Goal: Task Accomplishment & Management: Manage account settings

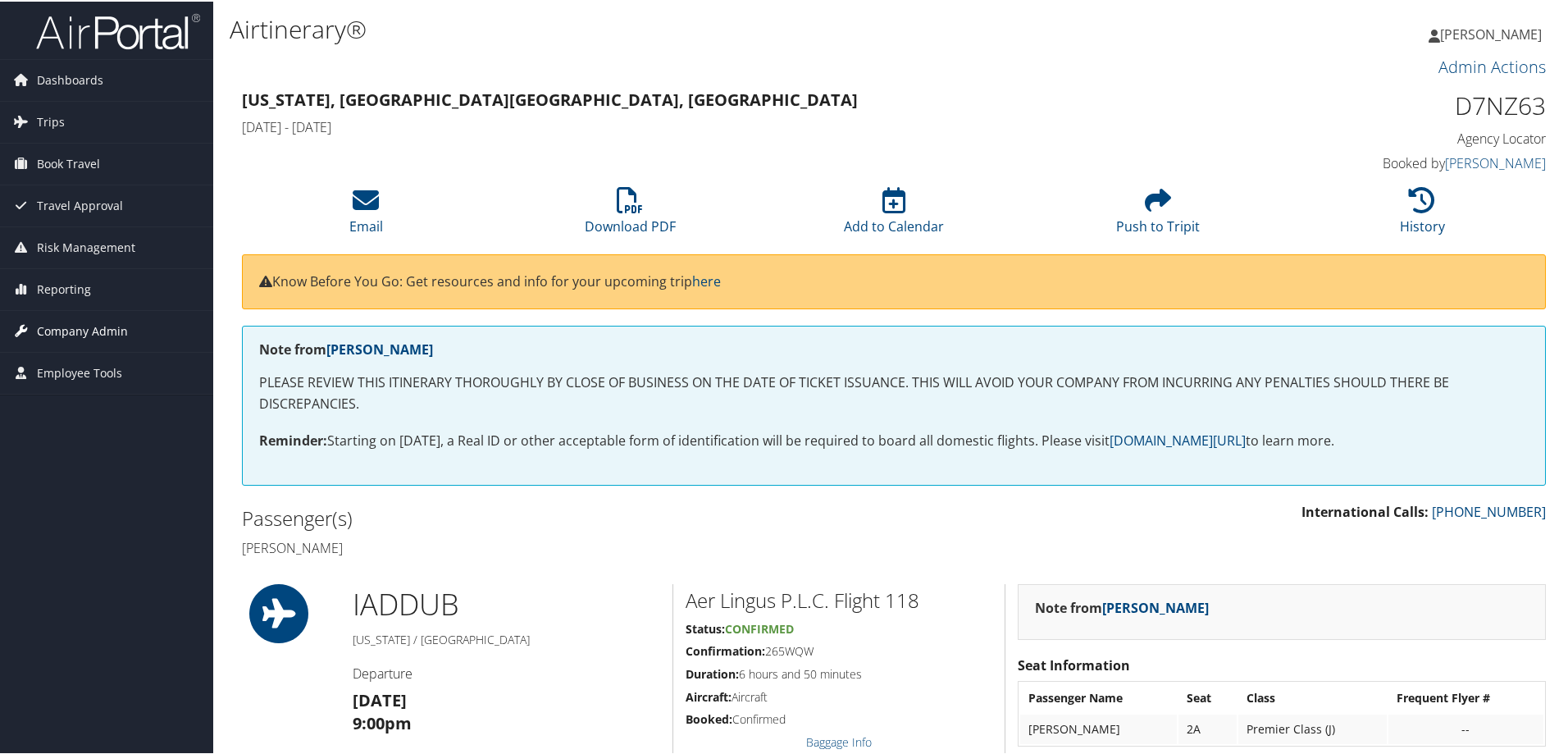
click at [92, 320] on span "Company Admin" at bounding box center [82, 330] width 91 height 41
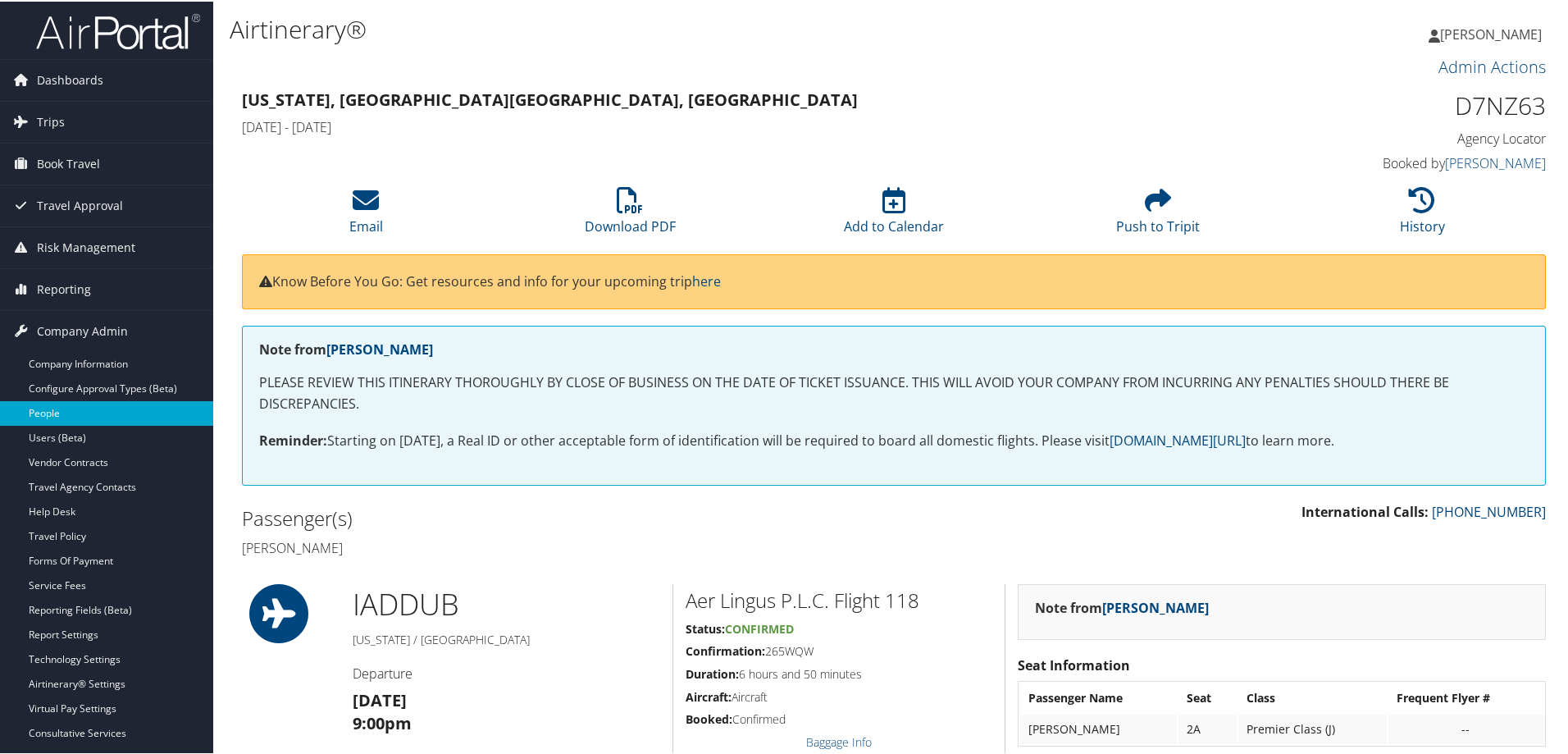
click at [64, 406] on link "People" at bounding box center [106, 412] width 213 height 25
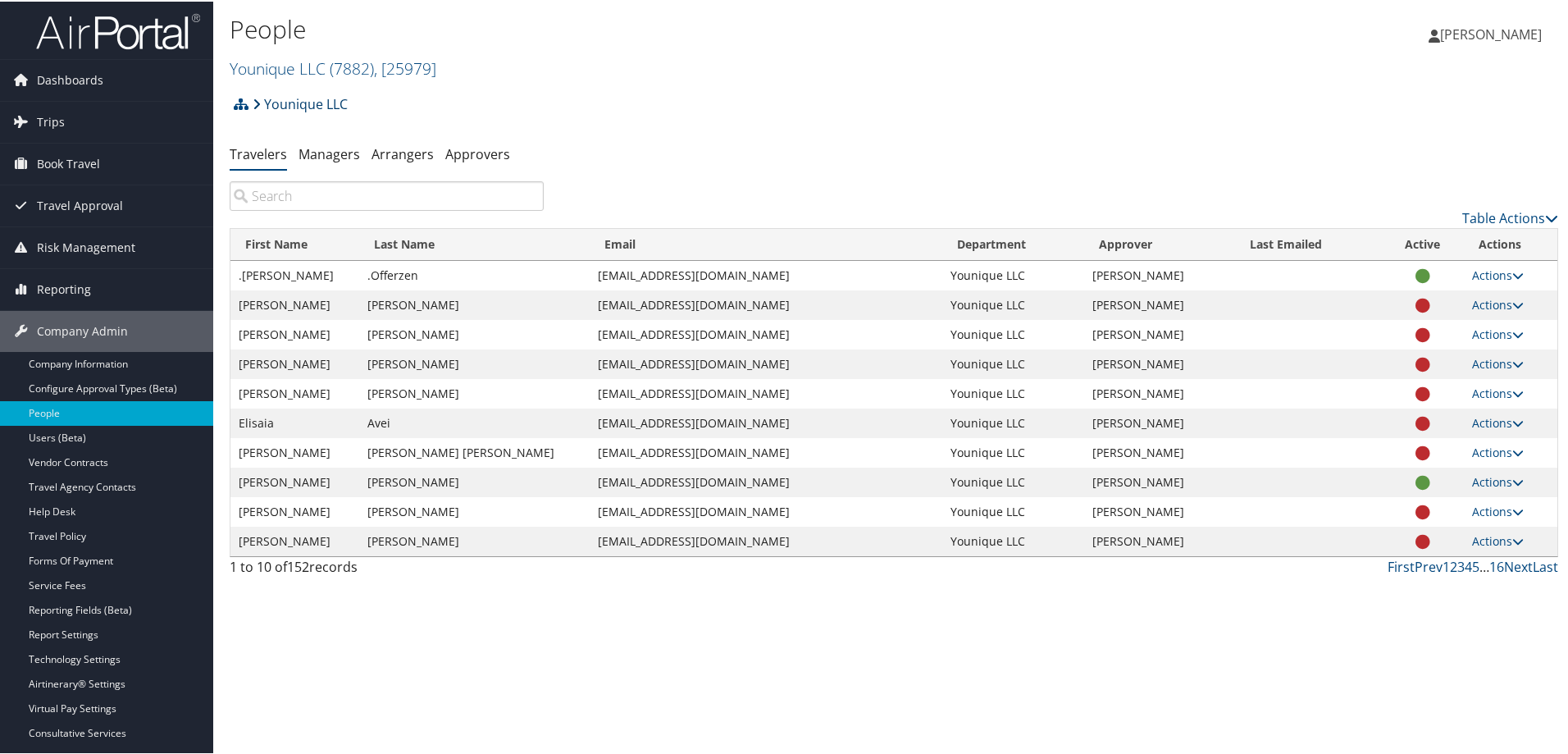
click at [334, 100] on link "Younique LLC" at bounding box center [300, 102] width 95 height 33
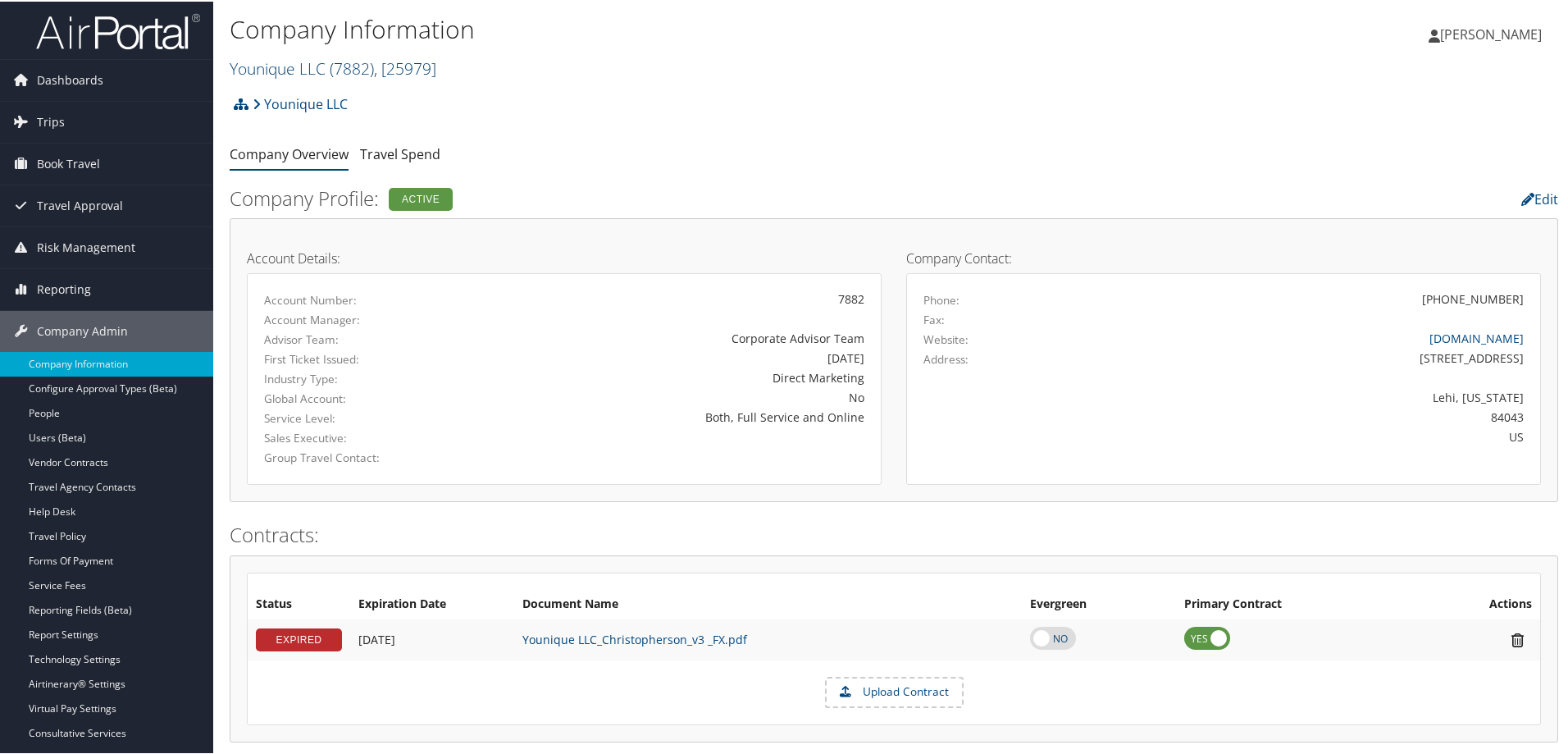
click at [423, 71] on span ", [ 25979 ]" at bounding box center [406, 67] width 62 height 22
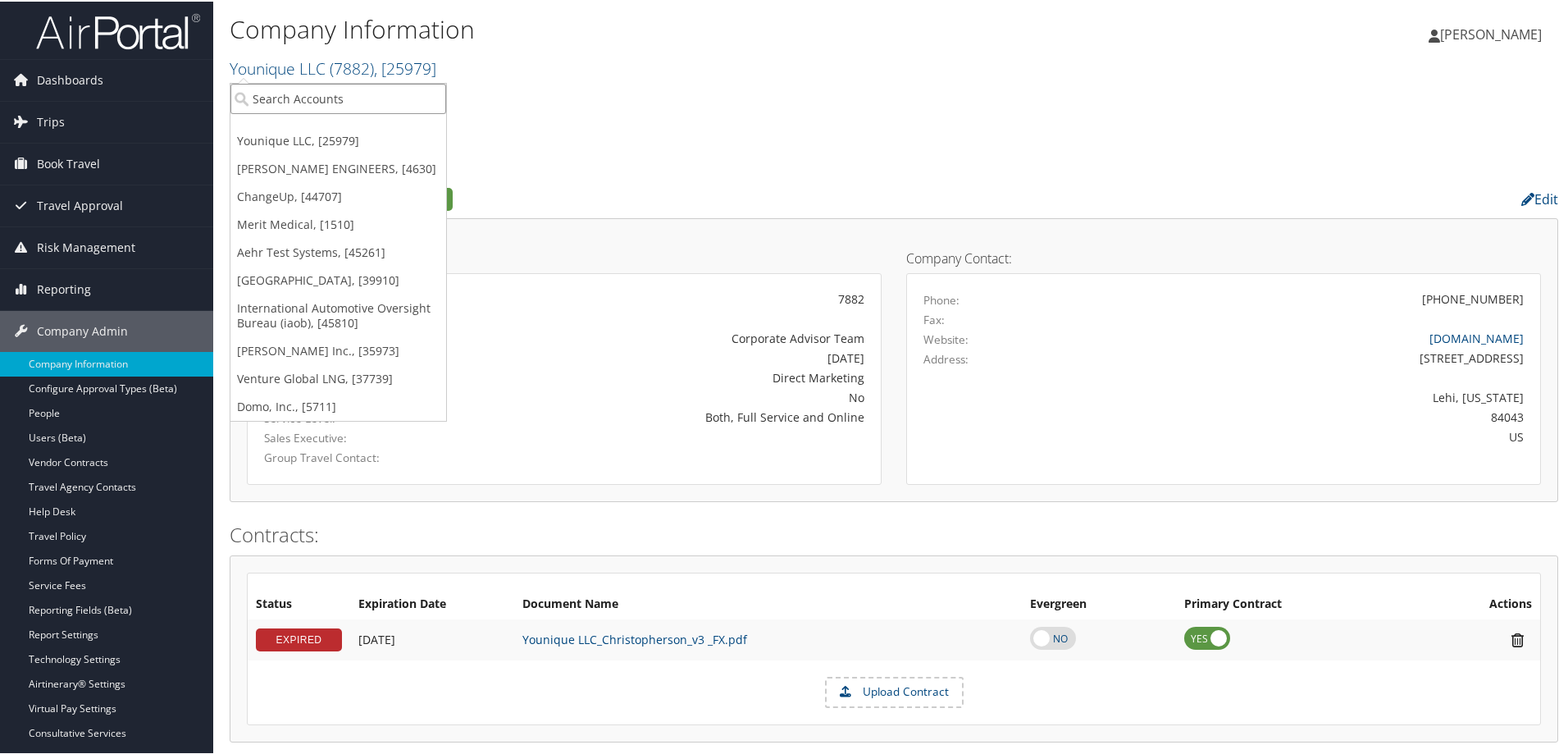
click at [365, 105] on input "search" at bounding box center [339, 97] width 216 height 30
type input "radiance"
click at [309, 122] on div "Radiance Technologies (301046), [30247]" at bounding box center [373, 127] width 304 height 15
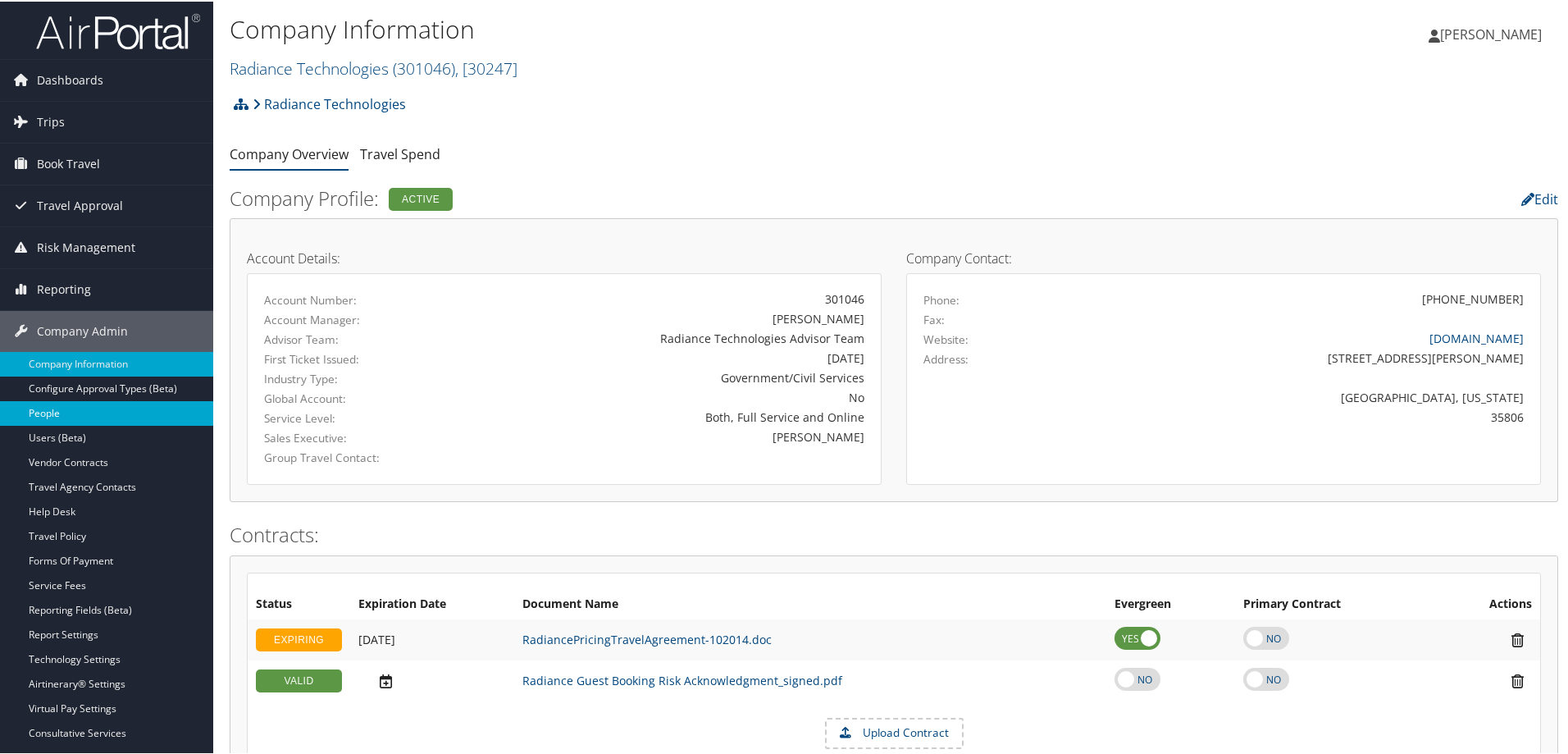
click at [72, 413] on link "People" at bounding box center [106, 412] width 213 height 25
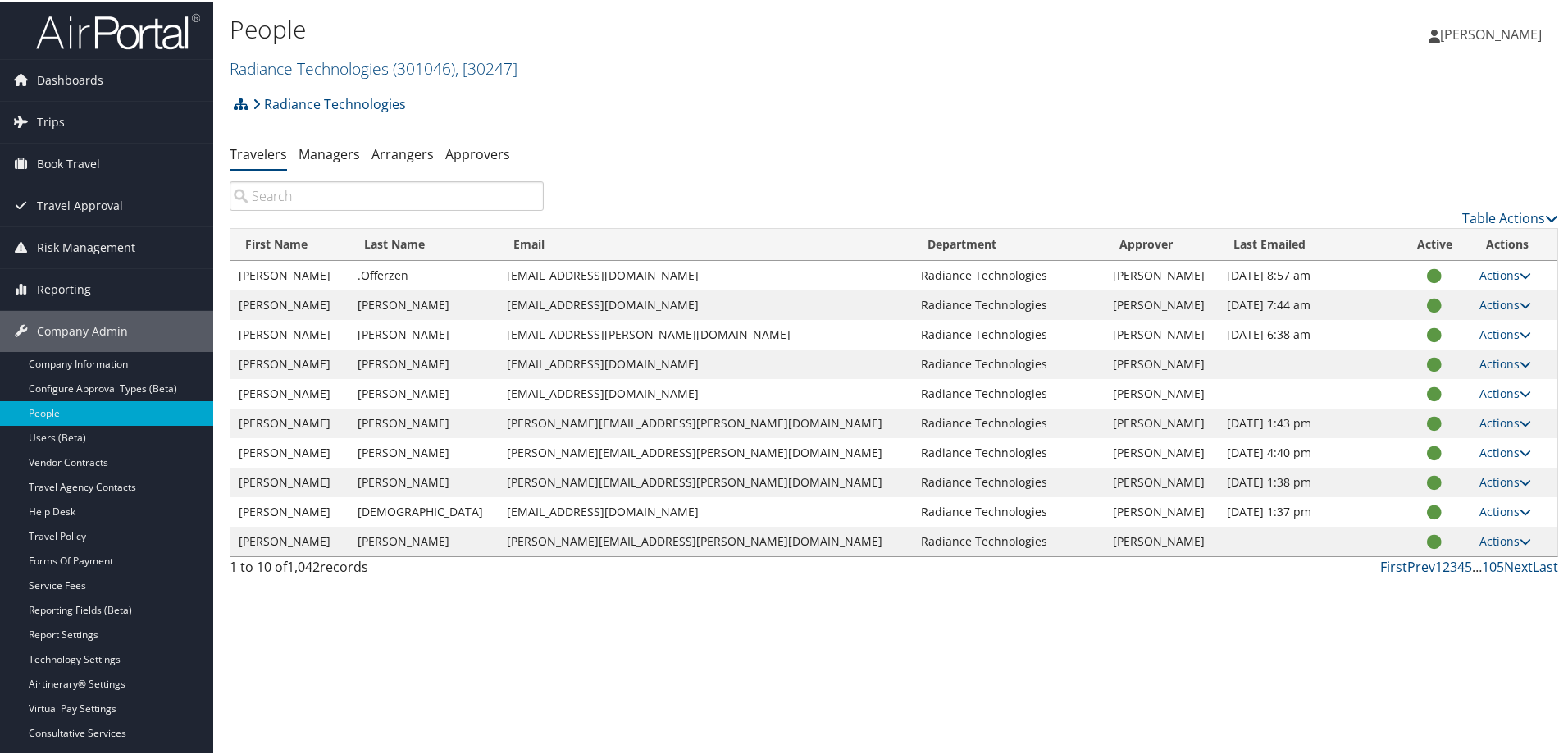
click at [370, 193] on input "search" at bounding box center [387, 194] width 314 height 29
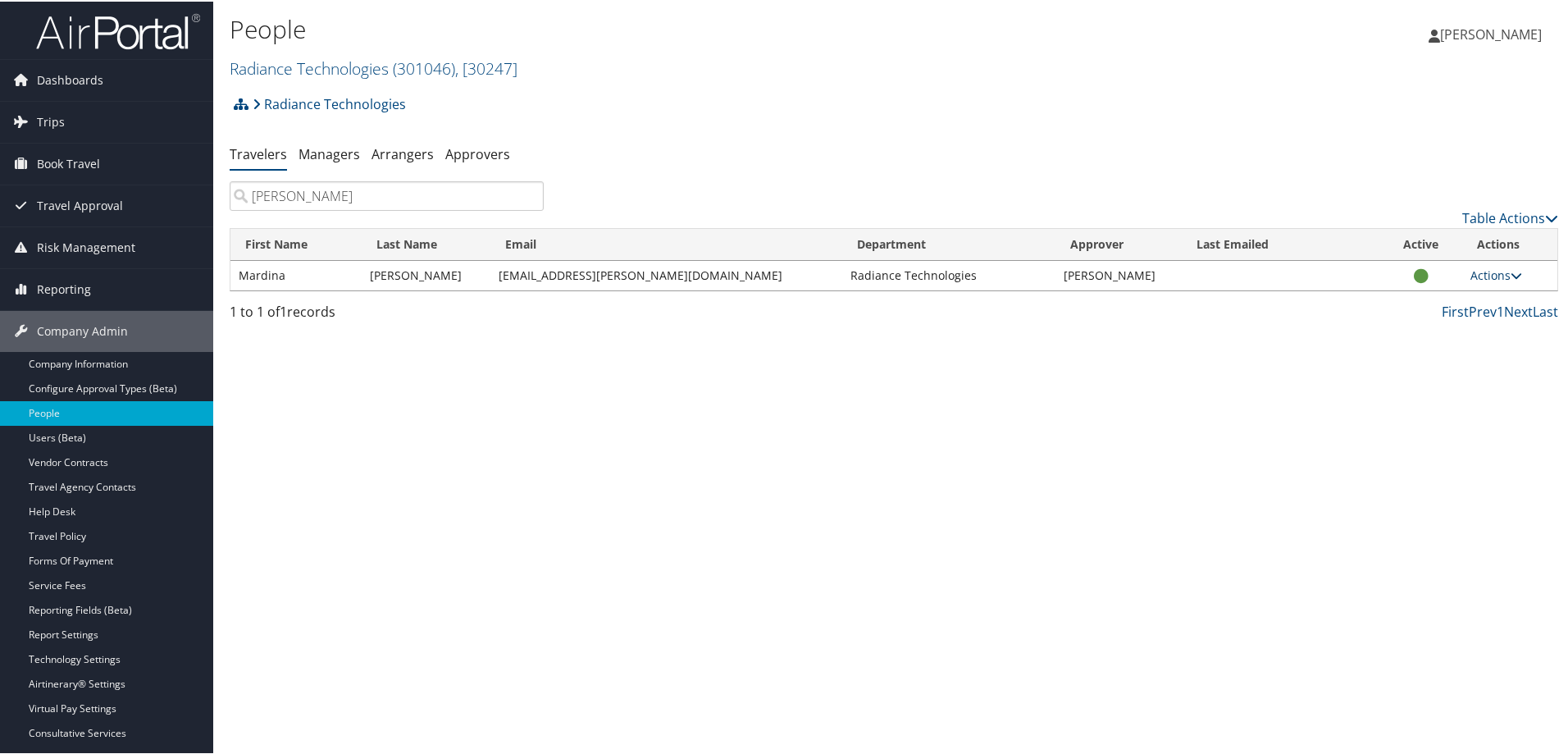
type input "[PERSON_NAME]"
click at [1511, 275] on icon at bounding box center [1516, 274] width 12 height 12
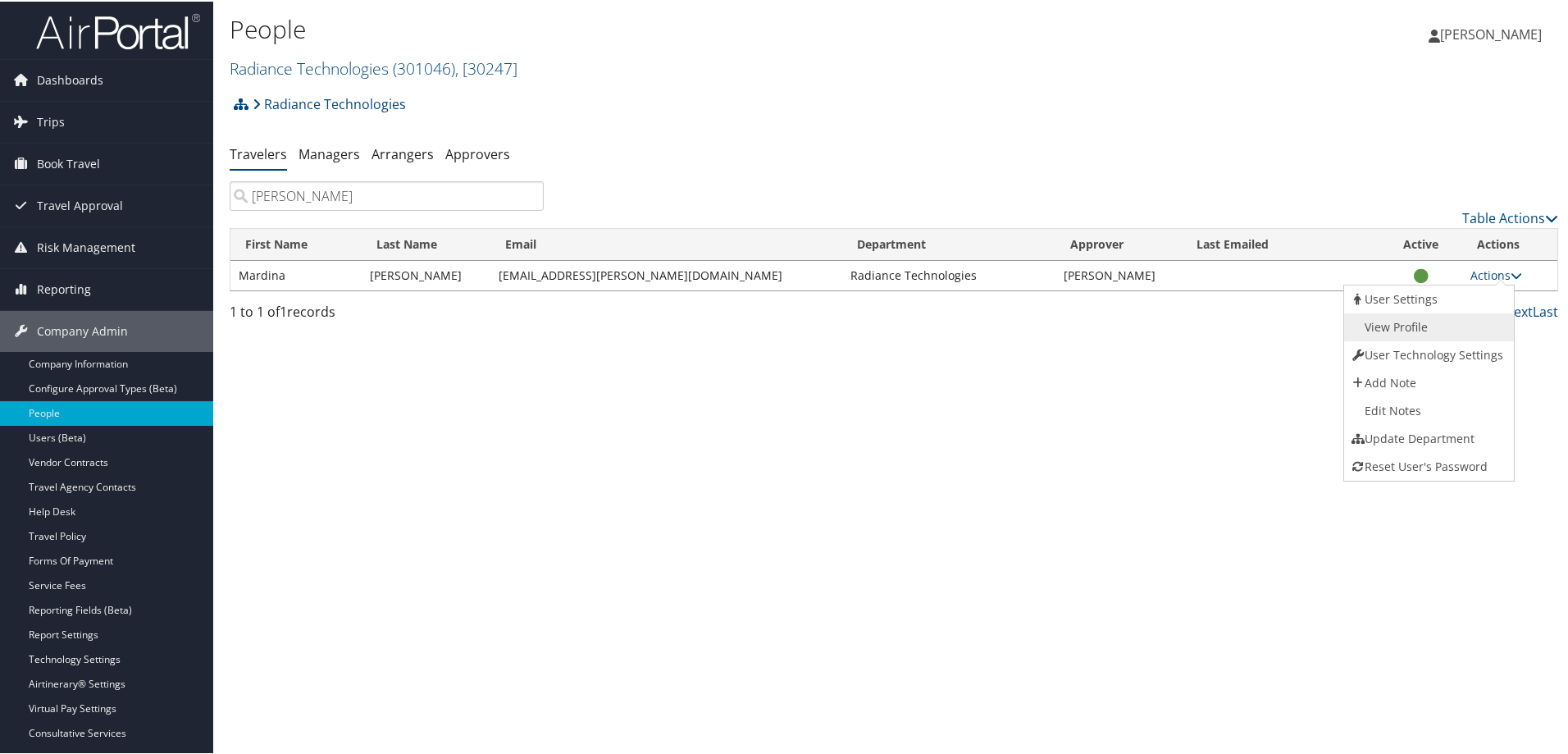
click at [1418, 332] on link "View Profile" at bounding box center [1427, 325] width 167 height 28
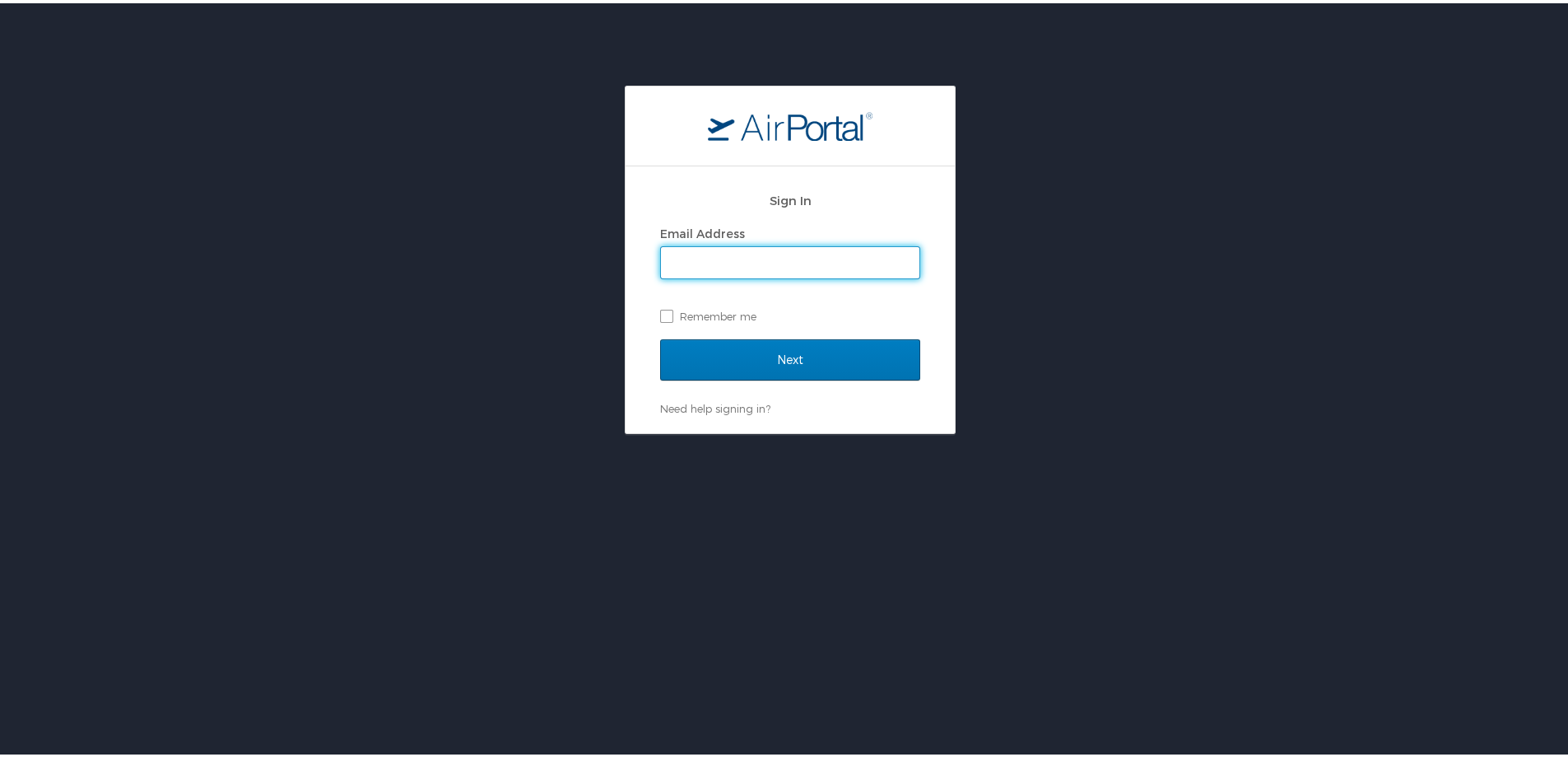
type input "[PERSON_NAME][EMAIL_ADDRESS][PERSON_NAME][DOMAIN_NAME]"
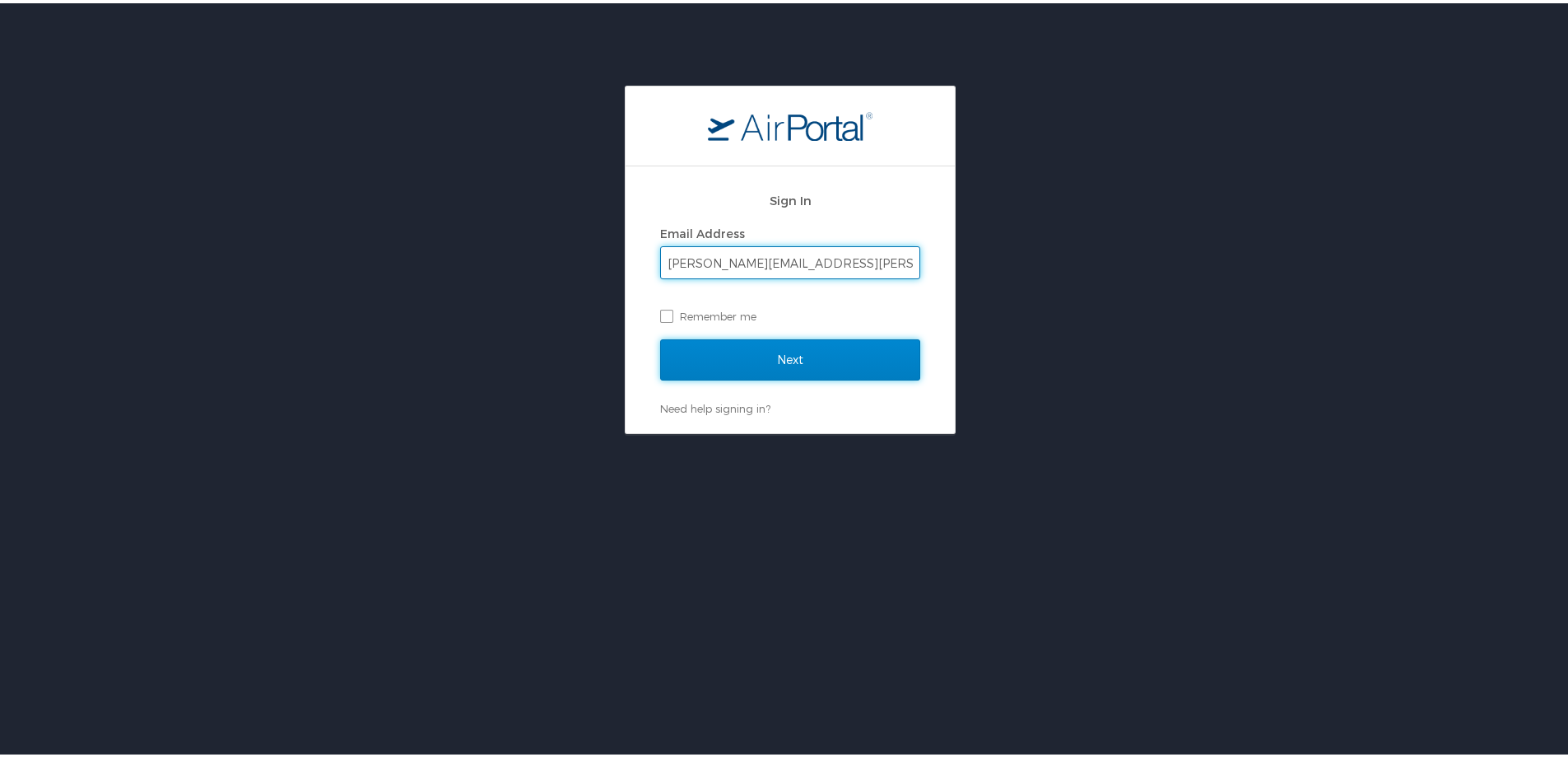
click at [775, 355] on input "Next" at bounding box center [790, 356] width 260 height 41
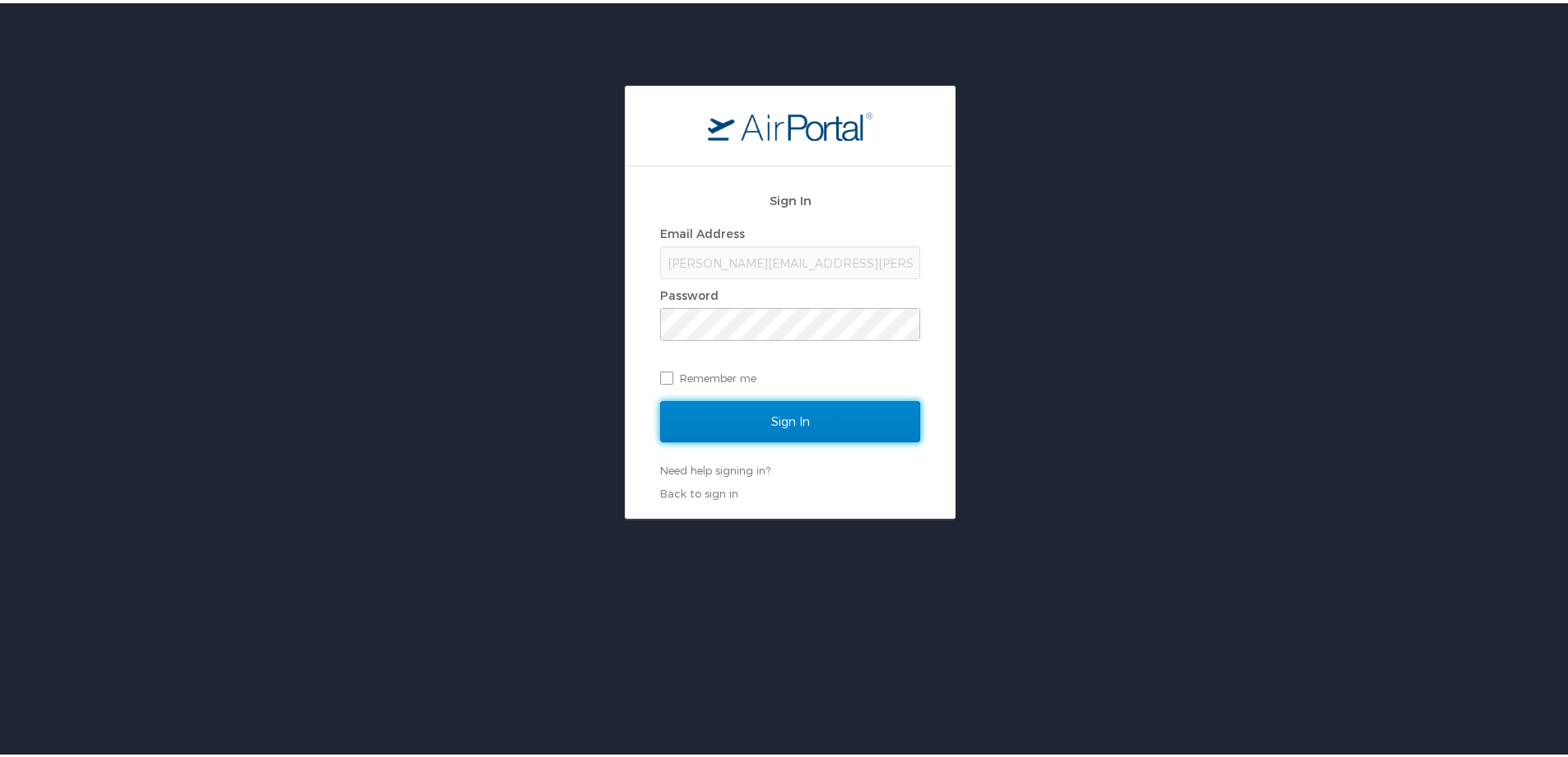
click at [761, 415] on input "Sign In" at bounding box center [790, 418] width 260 height 41
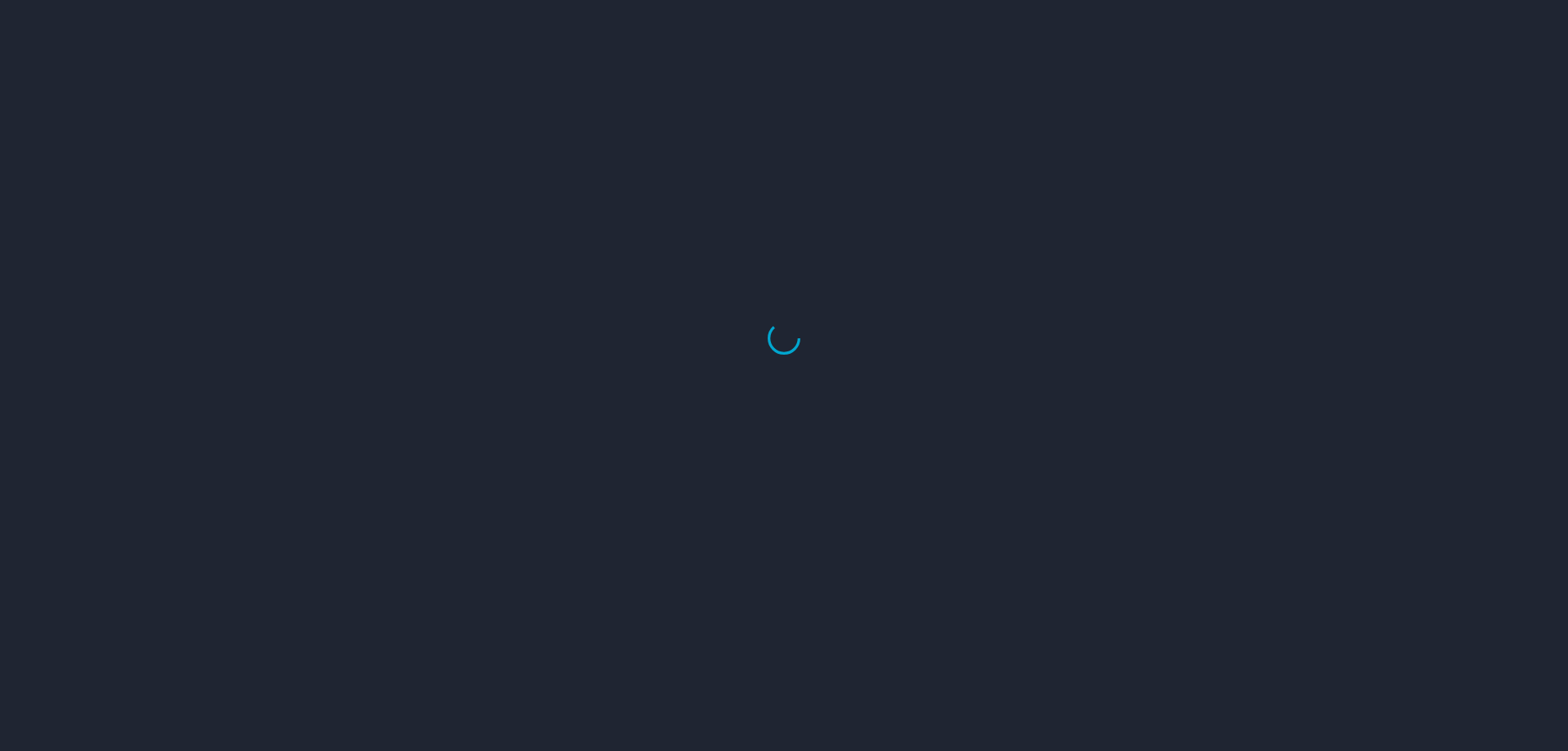
select select "US"
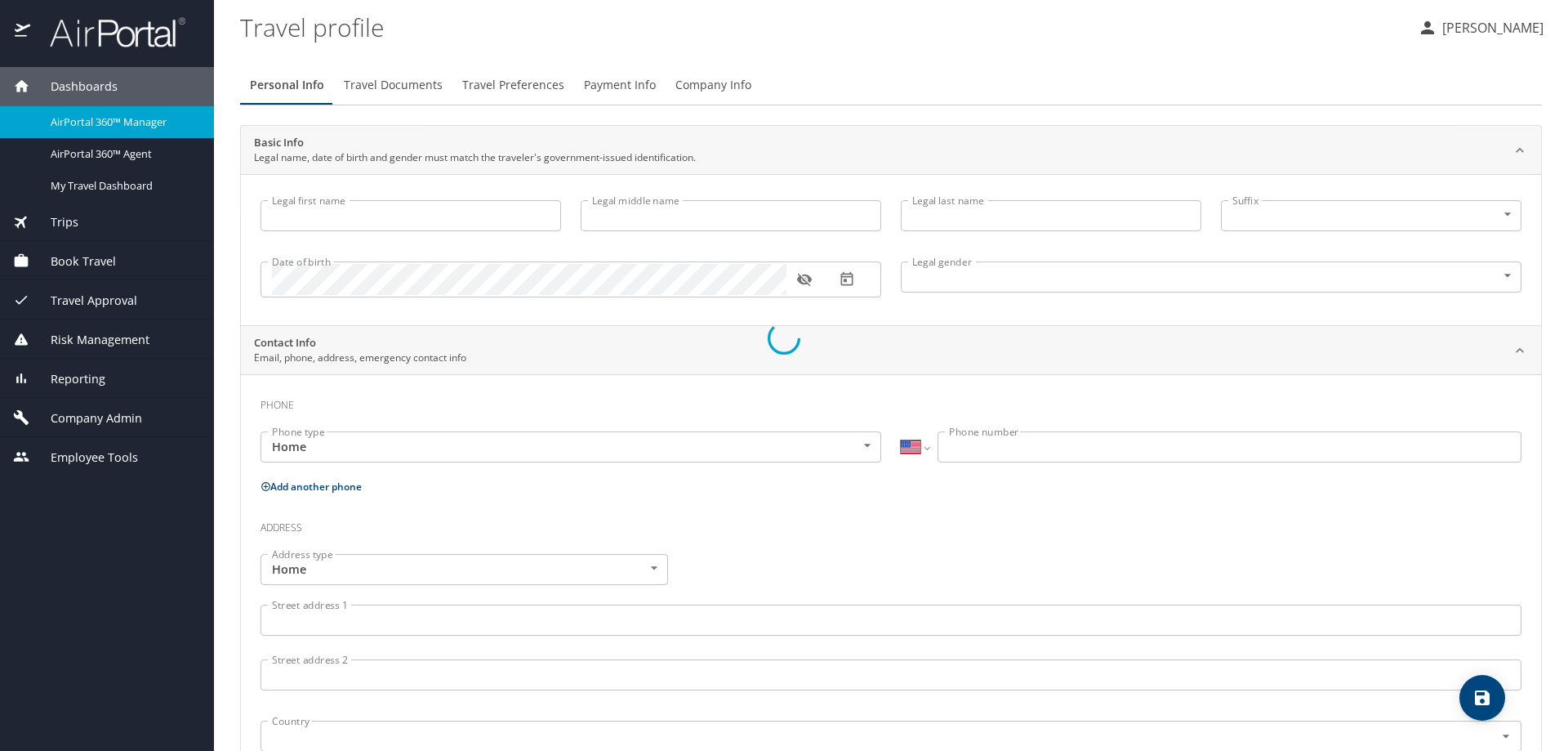
type input "Mardina"
type input "Hollis"
type input "[PERSON_NAME]"
type input "Female"
select select "US"
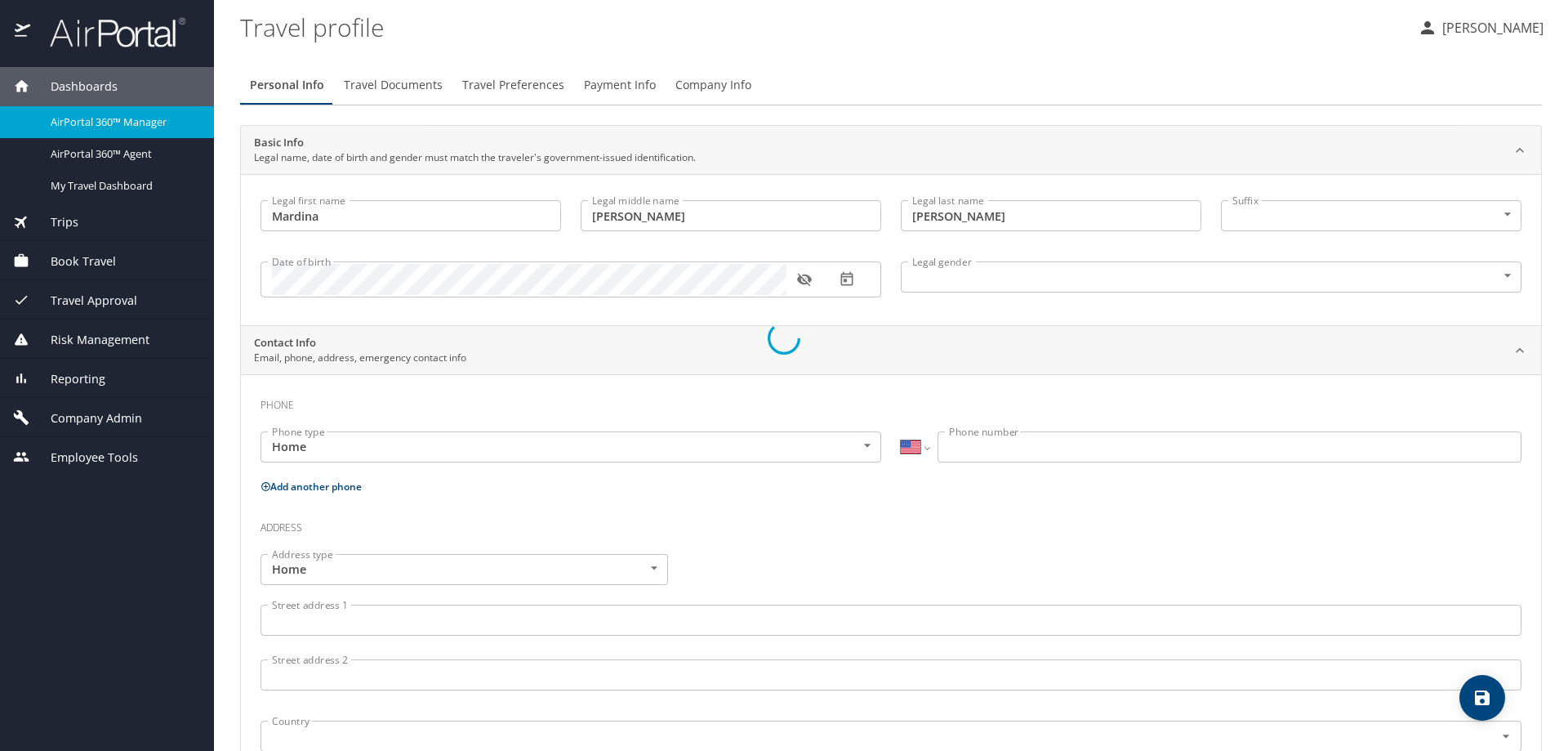
select select "US"
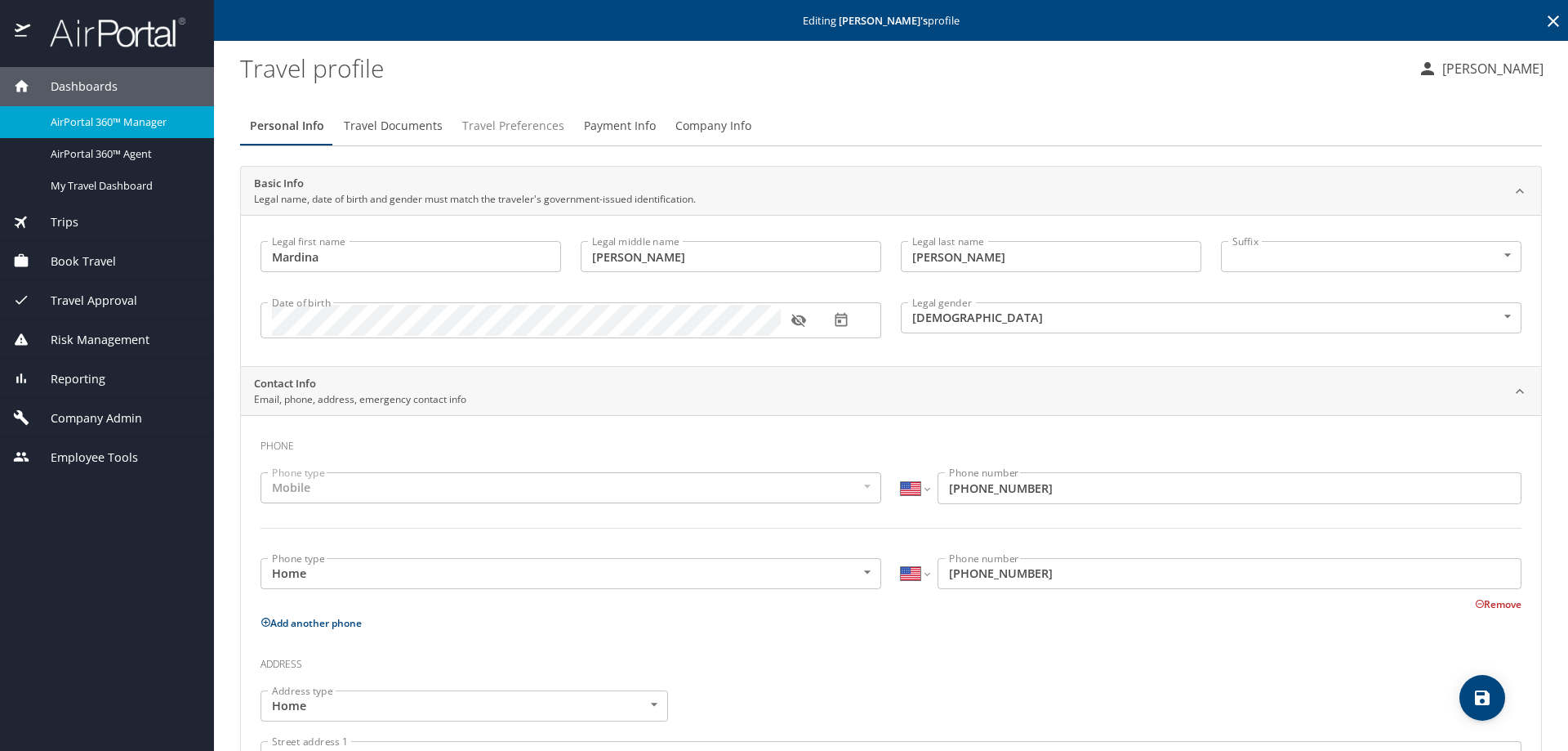
click at [508, 129] on span "Travel Preferences" at bounding box center [513, 126] width 102 height 20
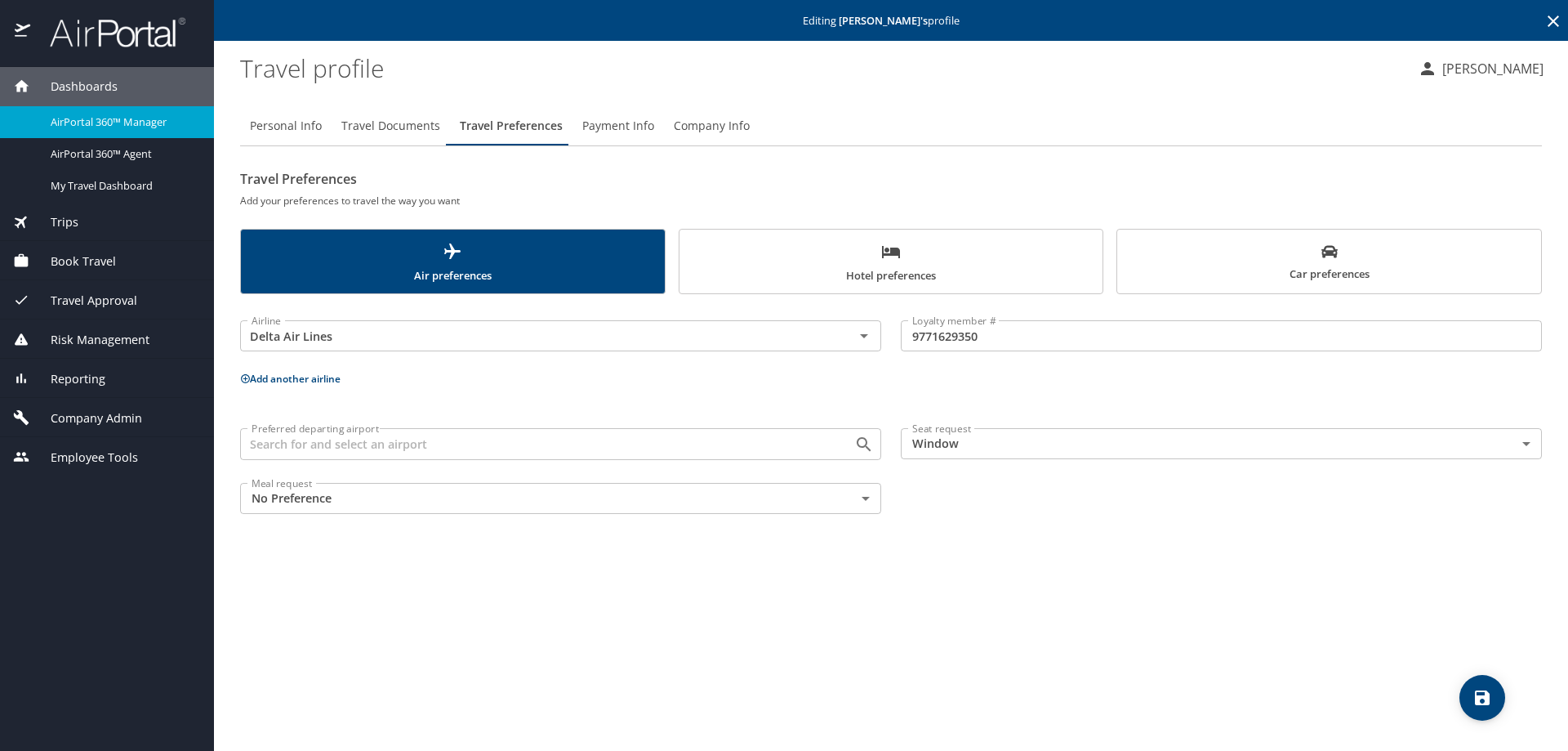
click at [250, 380] on button "Add another airline" at bounding box center [290, 379] width 100 height 14
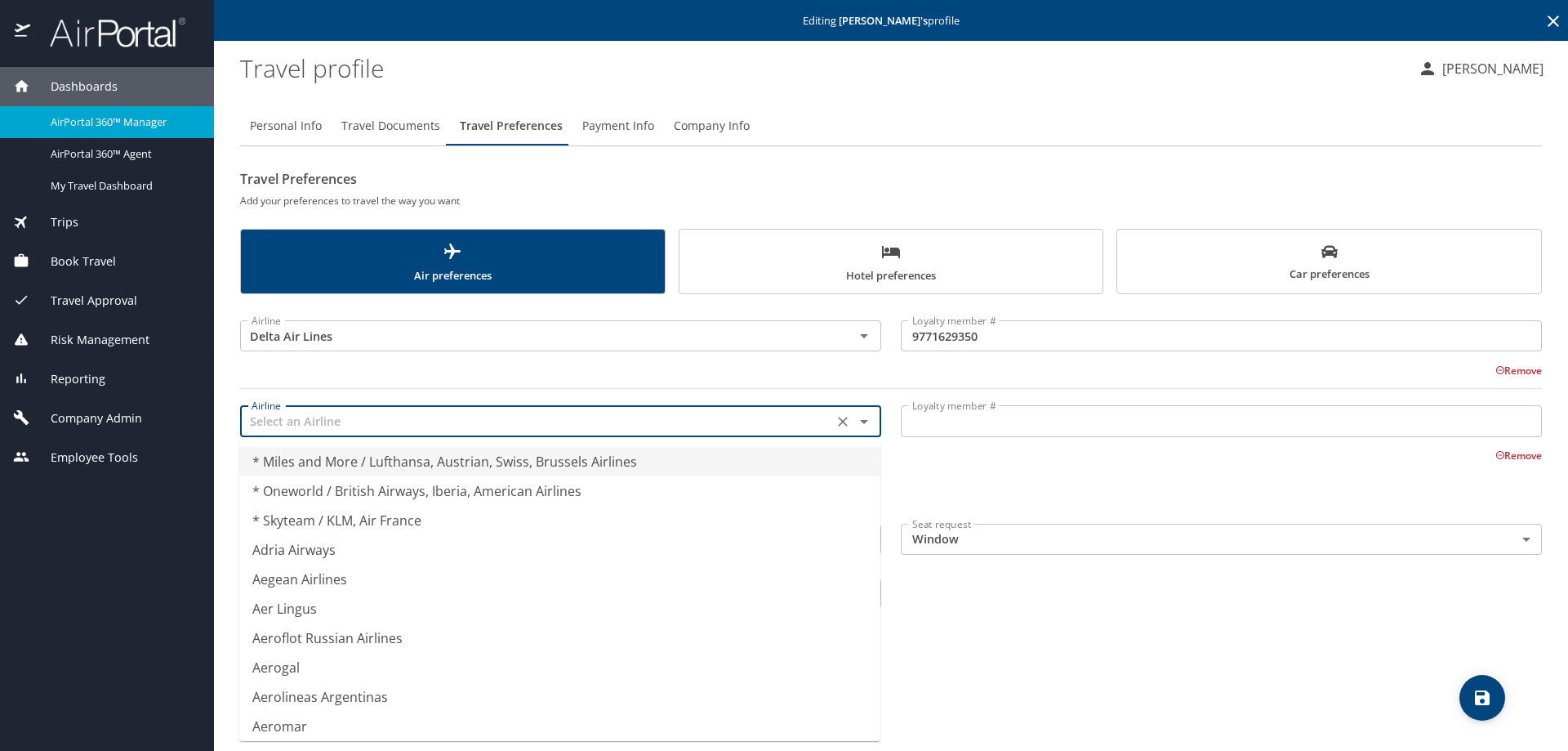
click at [281, 415] on input "text" at bounding box center [536, 421] width 583 height 21
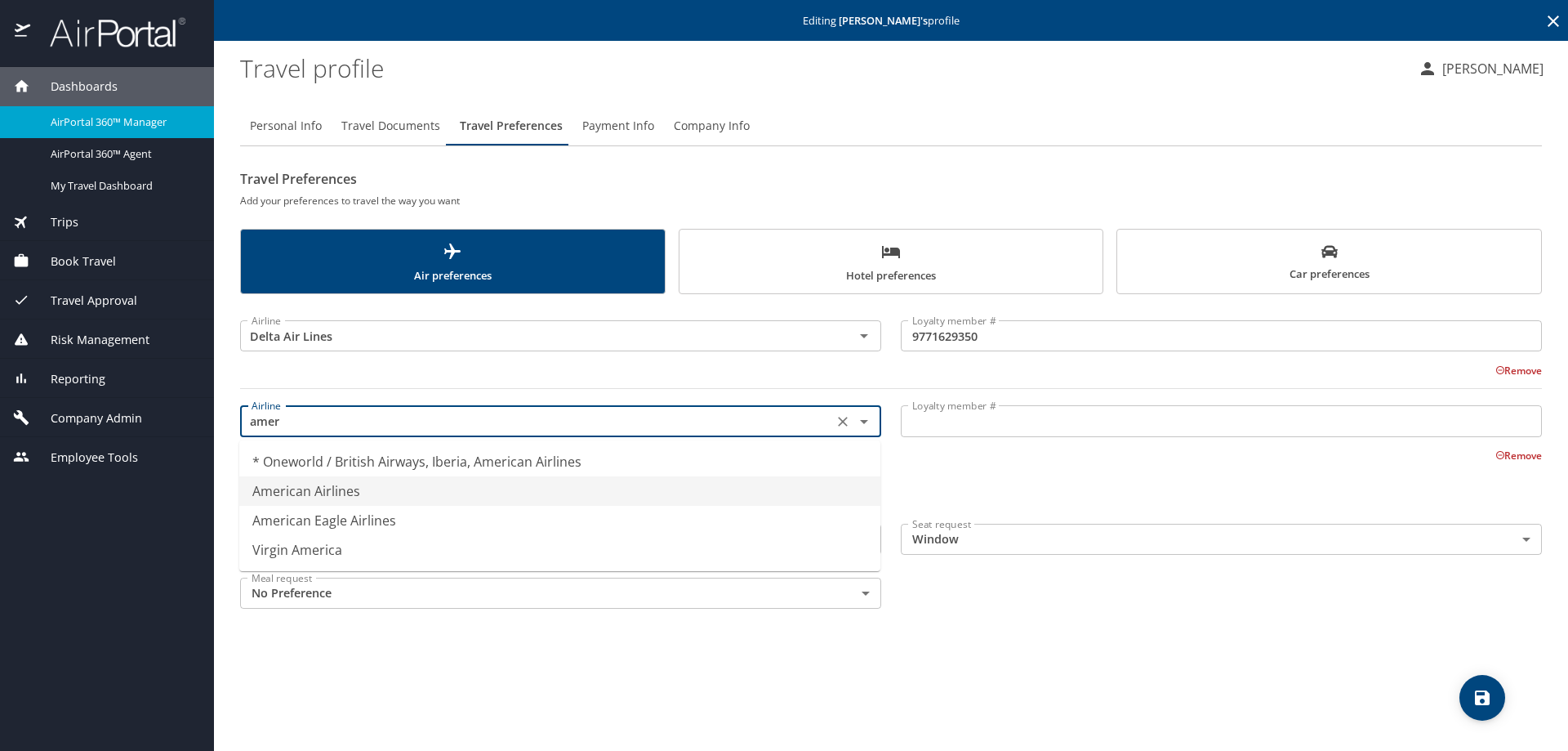
click at [317, 494] on li "American Airlines" at bounding box center [560, 490] width 641 height 29
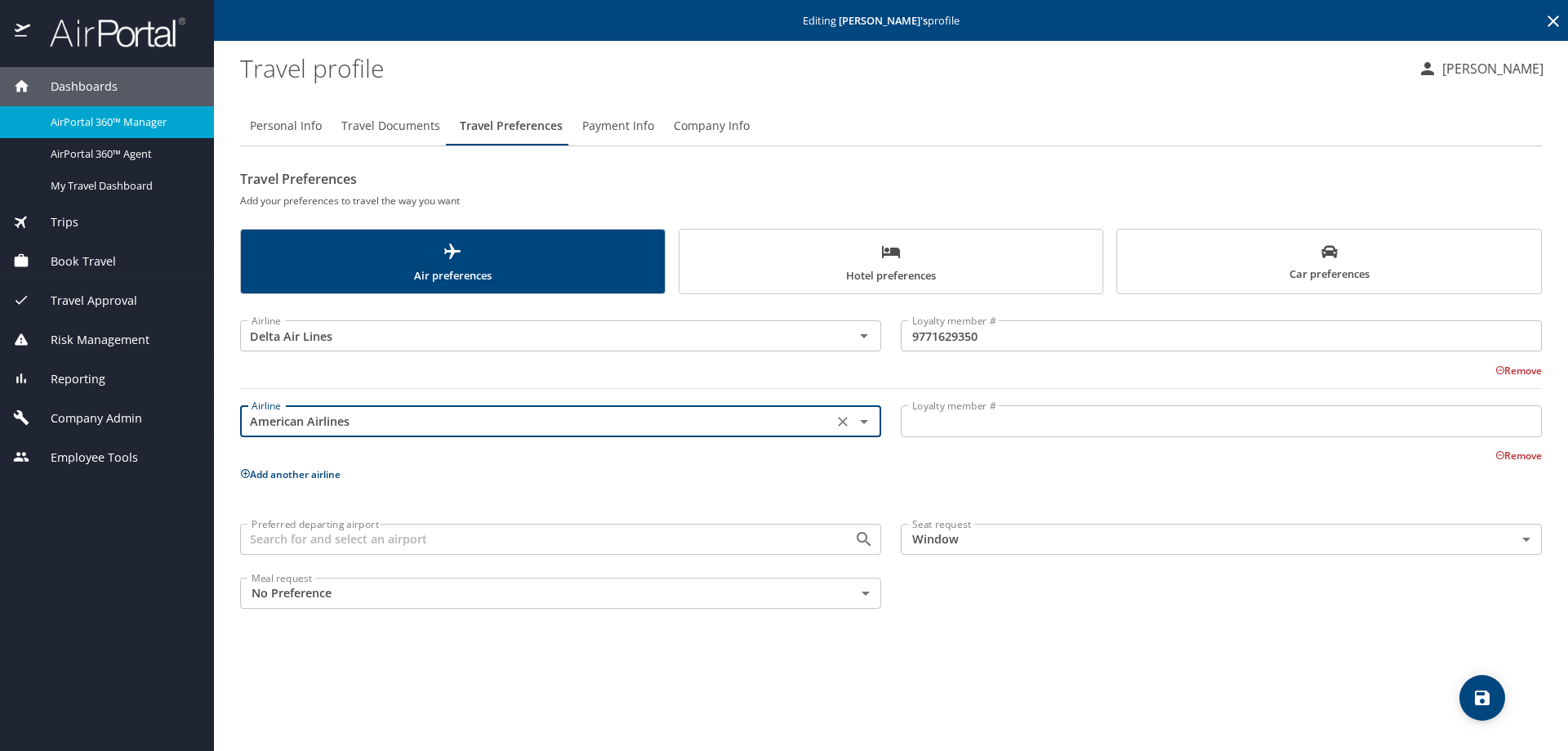
type input "American Airlines"
click at [990, 428] on input "Loyalty member #" at bounding box center [1221, 420] width 641 height 31
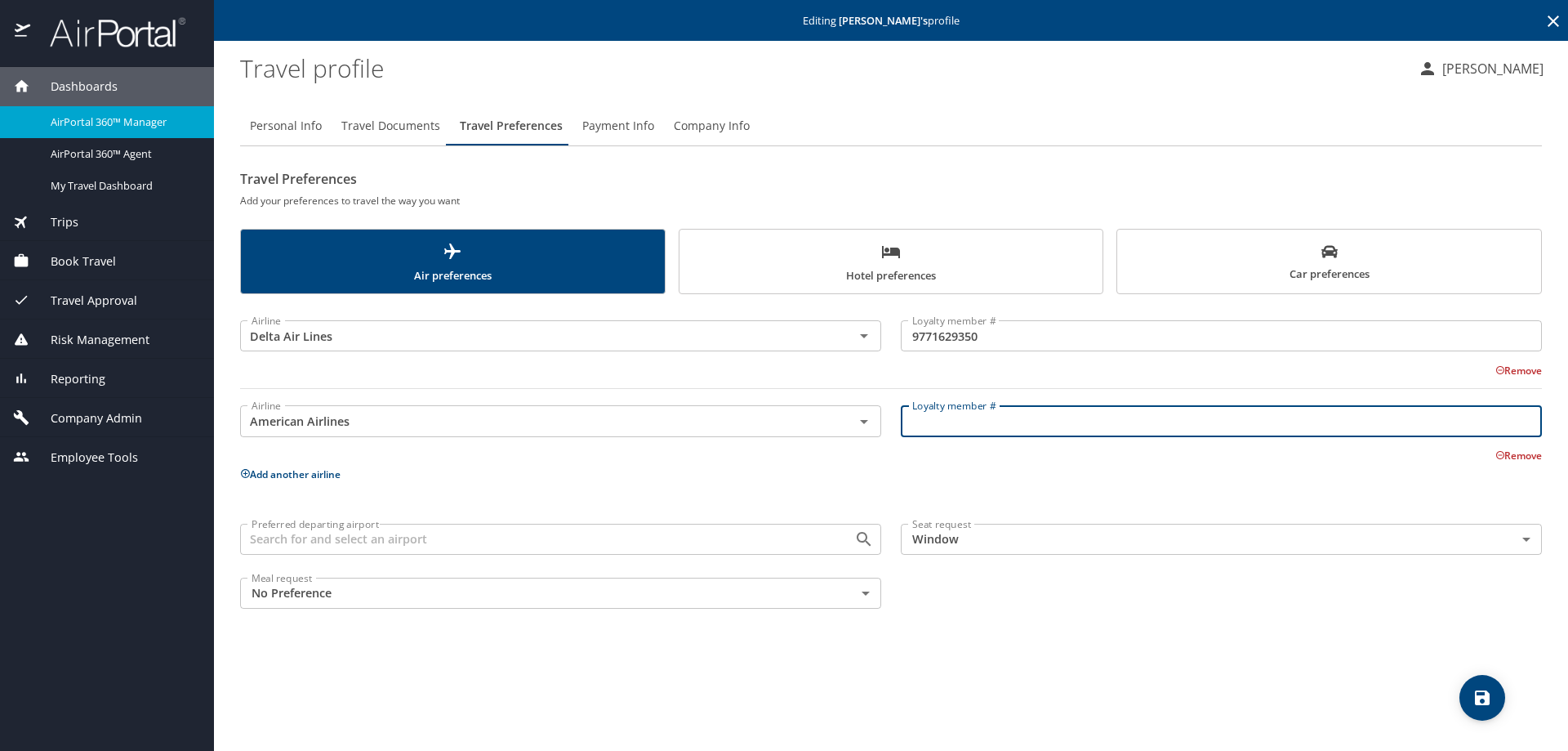
paste input "M1327L6"
type input "M1327L6"
click at [1478, 692] on icon "save" at bounding box center [1482, 698] width 15 height 15
